Goal: Transaction & Acquisition: Purchase product/service

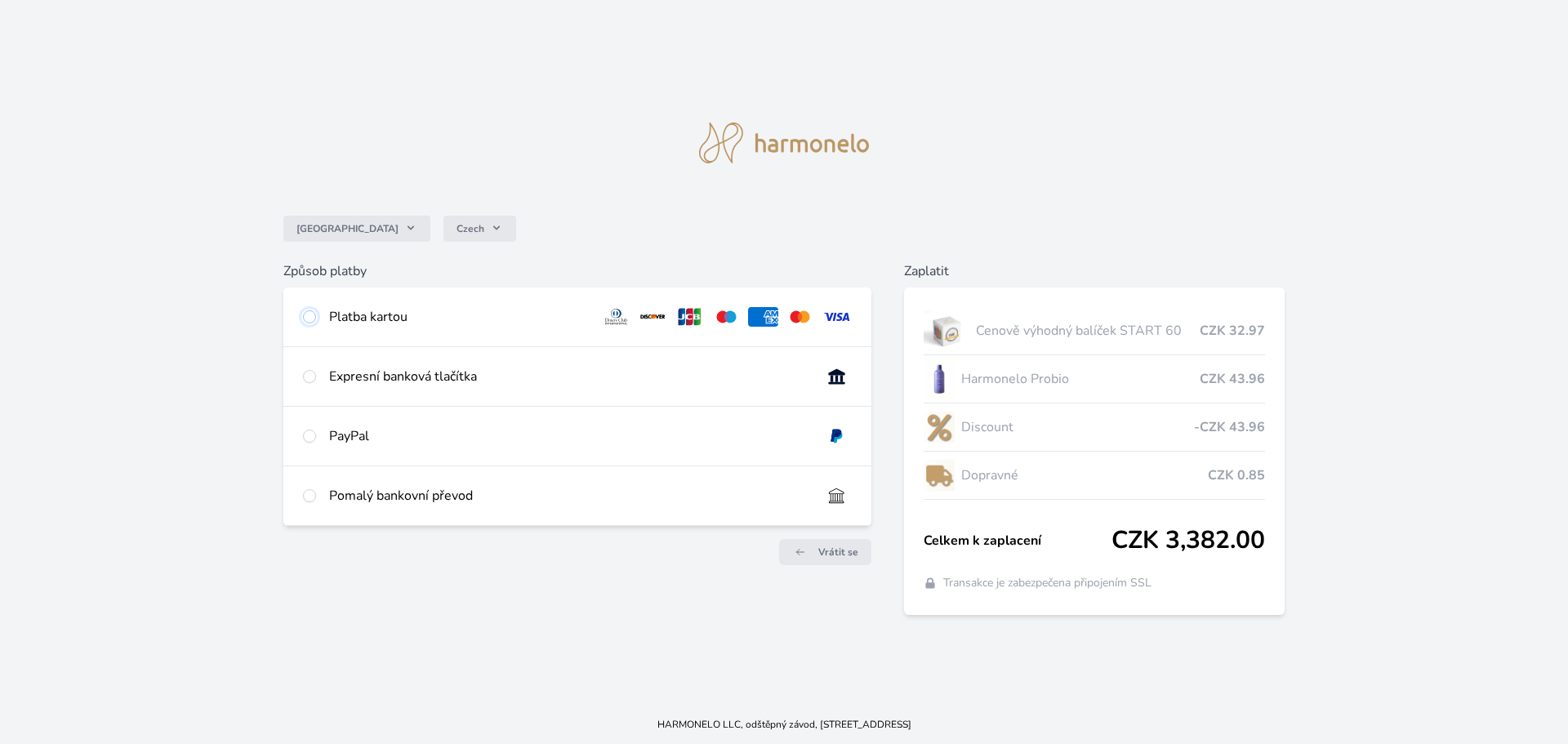
click at [310, 312] on input "radio" at bounding box center [309, 317] width 13 height 13
radio input "true"
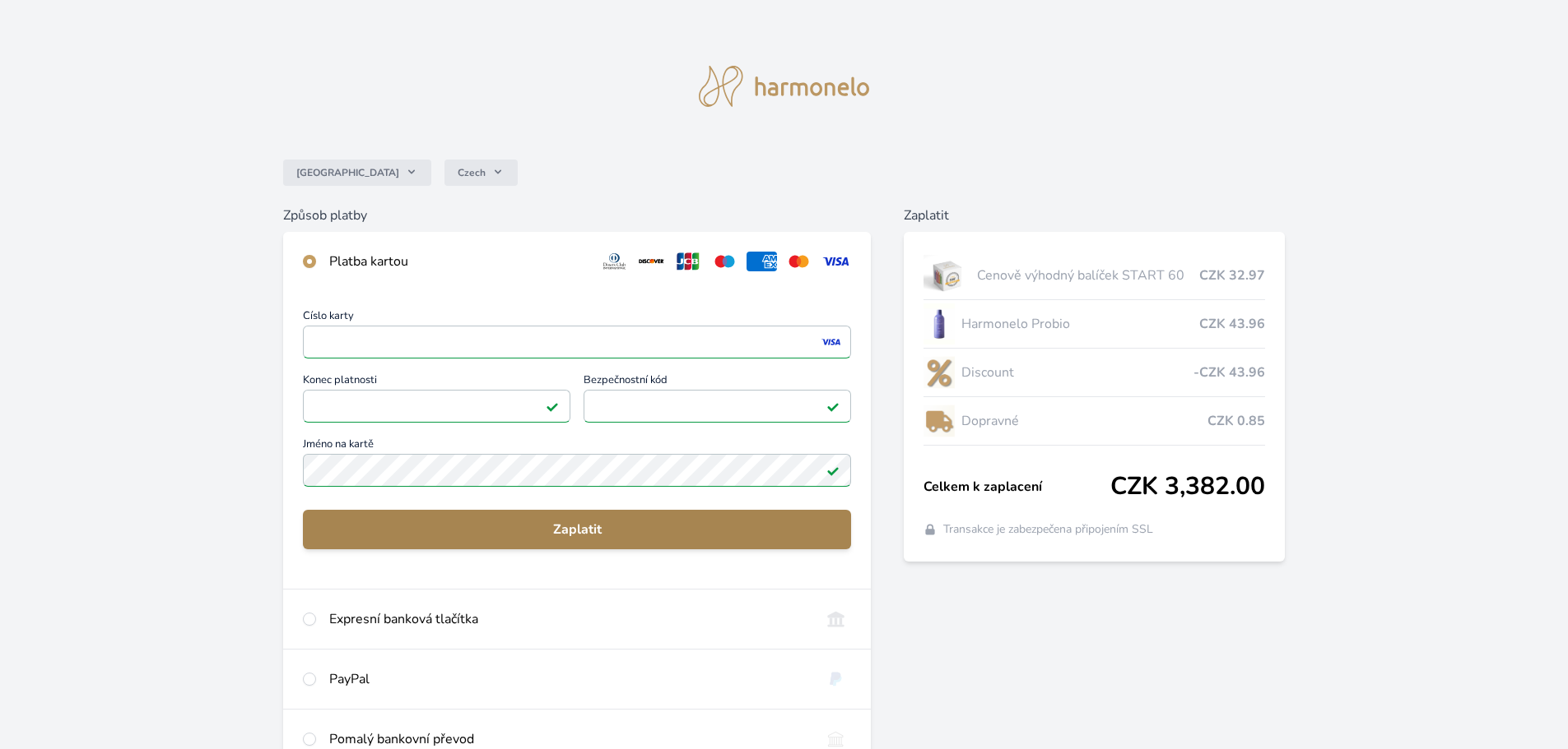
click at [595, 541] on button "Zaplatit" at bounding box center [577, 529] width 548 height 39
